Goal: Find specific page/section: Find specific page/section

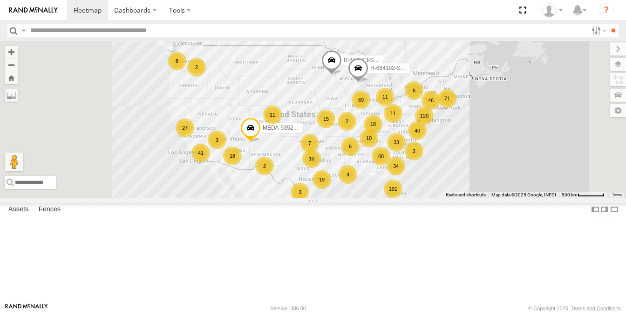
click at [57, 31] on input "text" at bounding box center [307, 31] width 561 height 14
type input "******"
click at [608, 24] on input "**" at bounding box center [613, 31] width 11 height 14
